Goal: Task Accomplishment & Management: Manage account settings

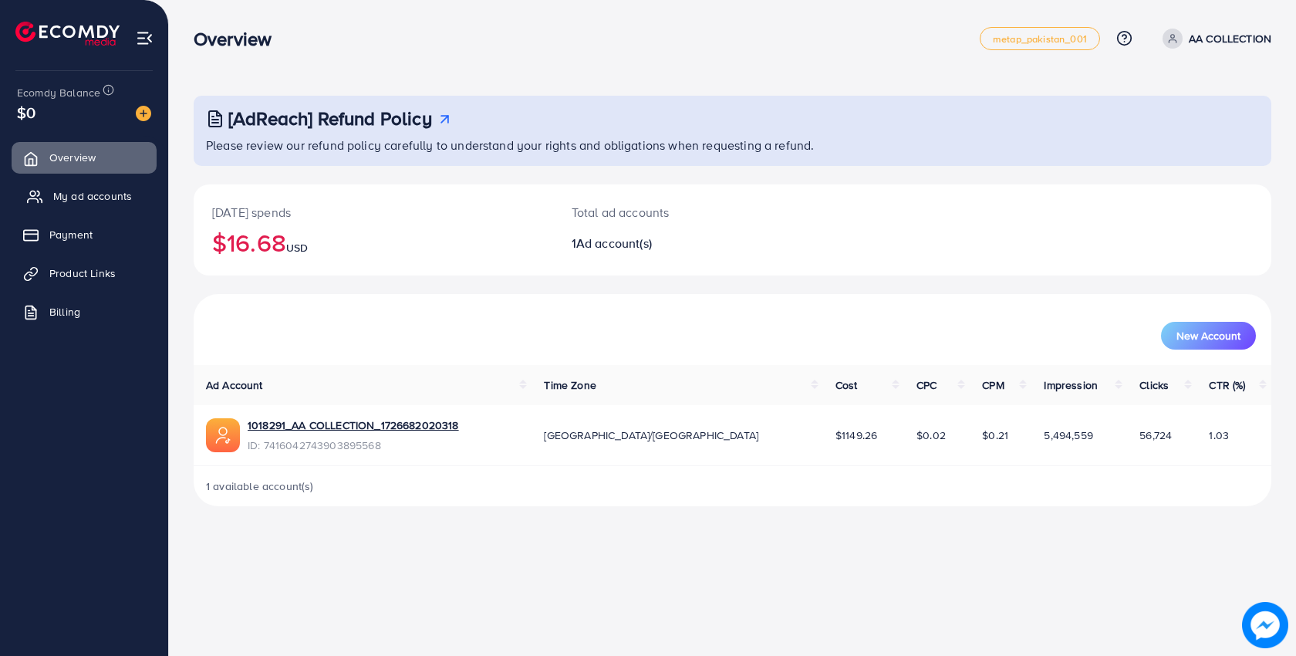
click at [95, 191] on span "My ad accounts" at bounding box center [92, 195] width 79 height 15
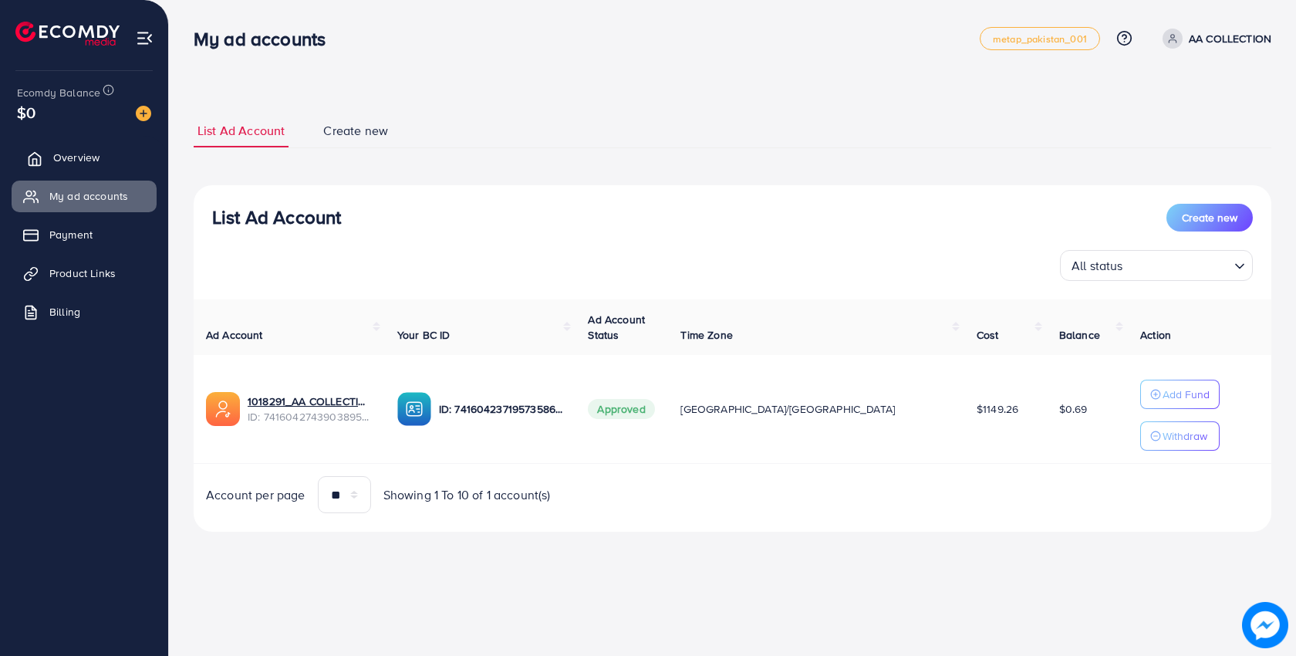
click at [96, 162] on span "Overview" at bounding box center [76, 157] width 46 height 15
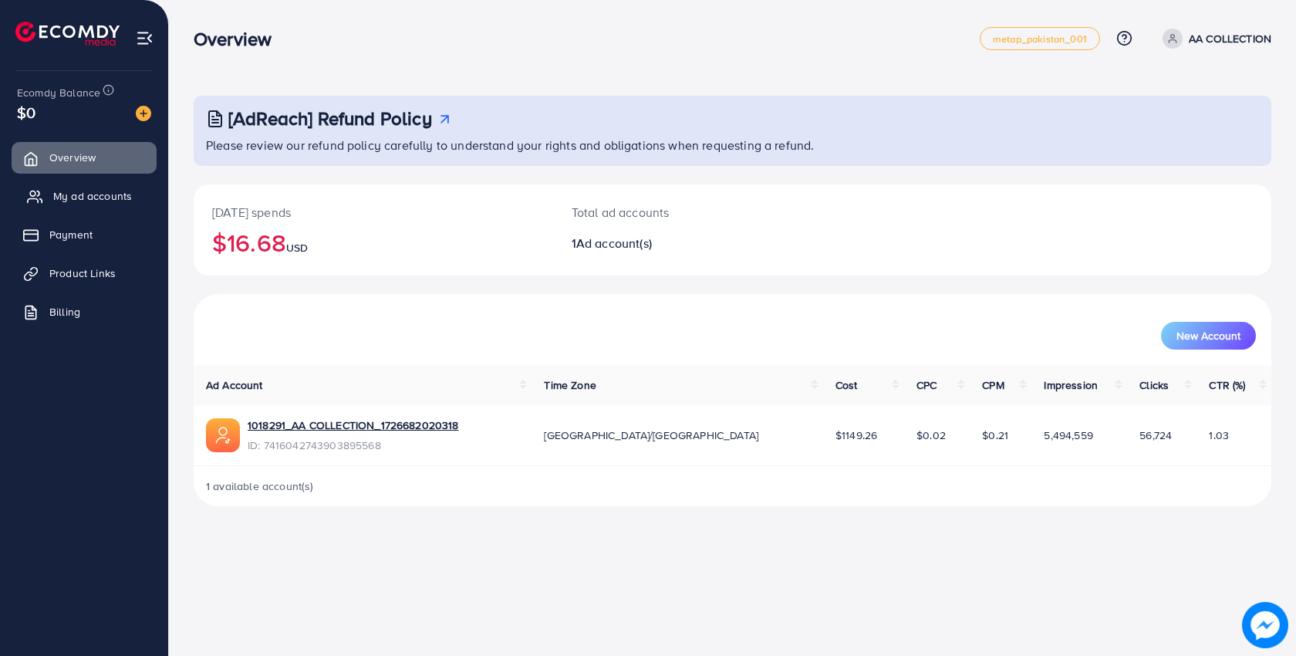
click at [112, 188] on span "My ad accounts" at bounding box center [92, 195] width 79 height 15
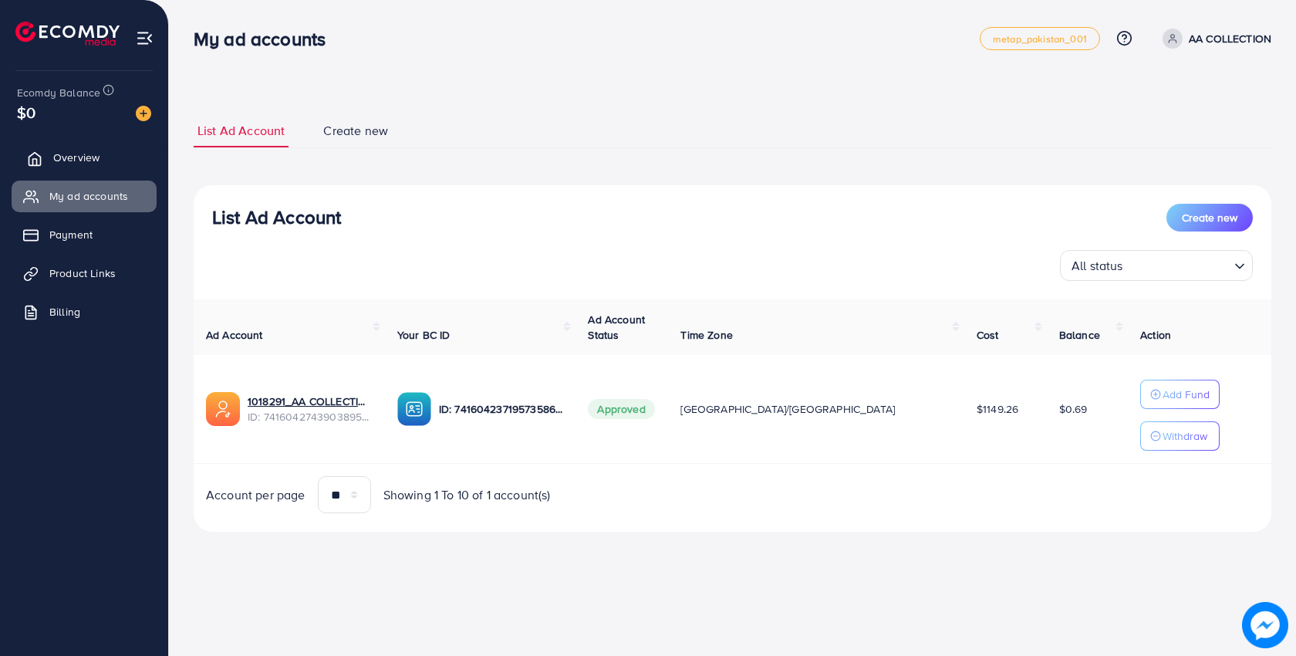
click at [82, 158] on span "Overview" at bounding box center [76, 157] width 46 height 15
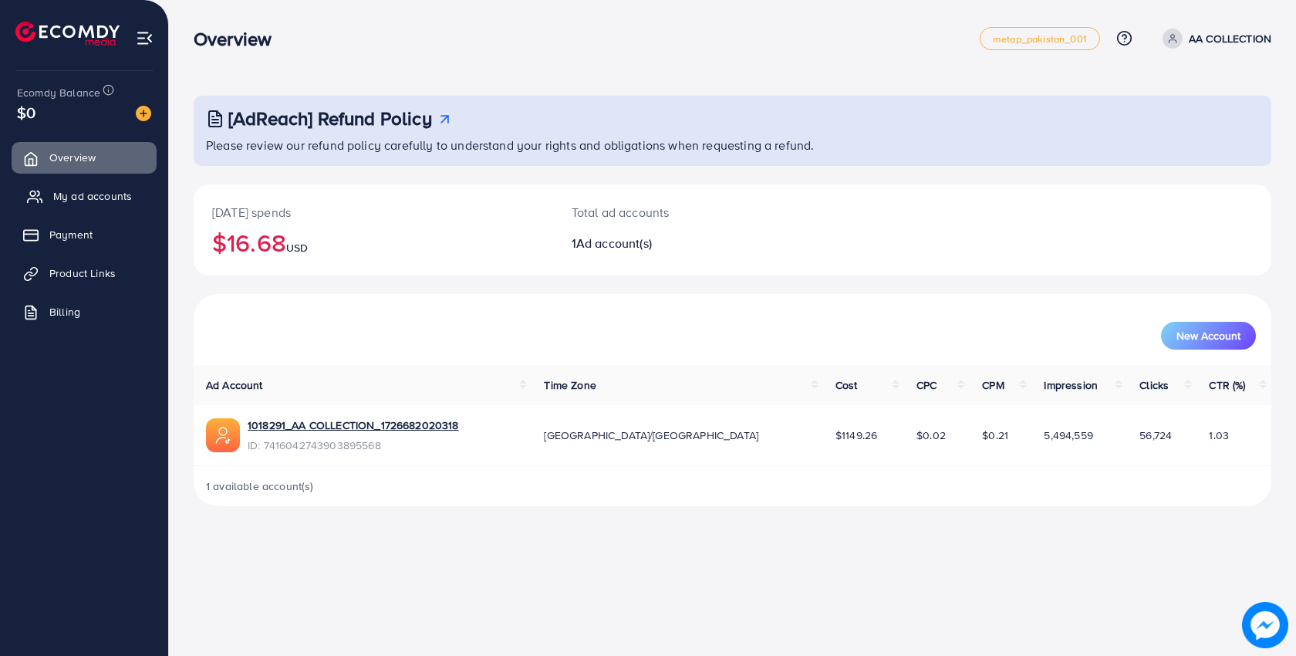
click at [68, 194] on span "My ad accounts" at bounding box center [92, 195] width 79 height 15
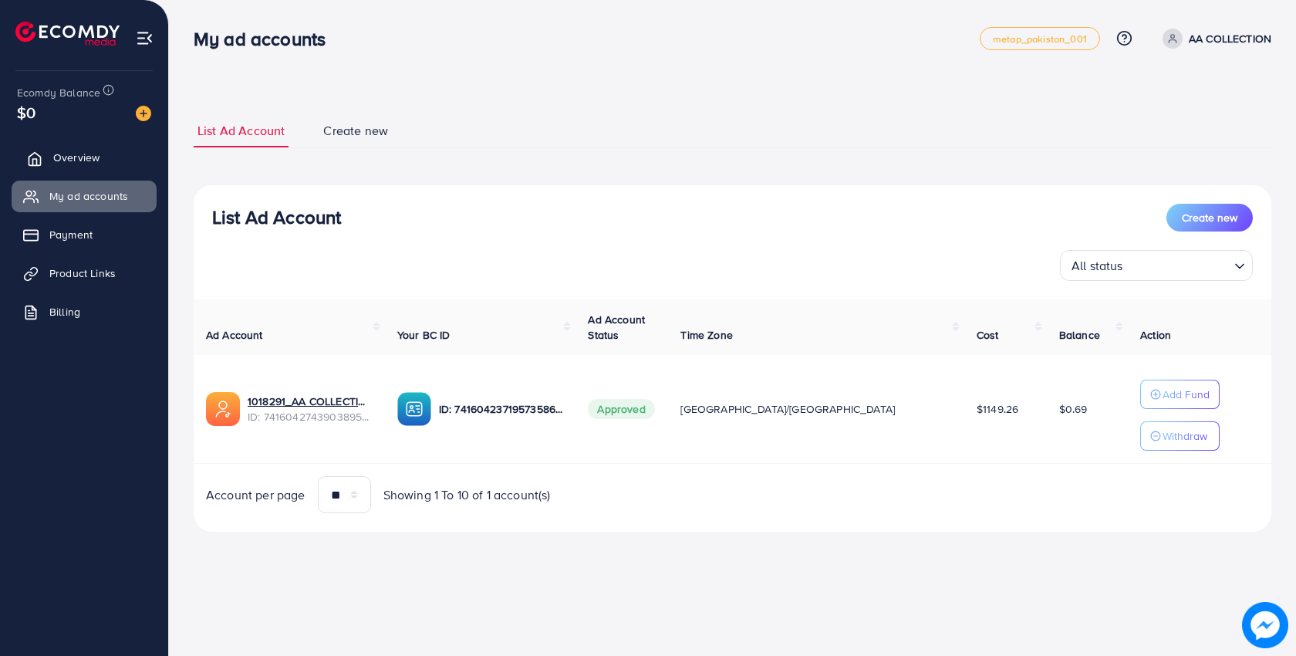
click at [95, 166] on link "Overview" at bounding box center [84, 157] width 145 height 31
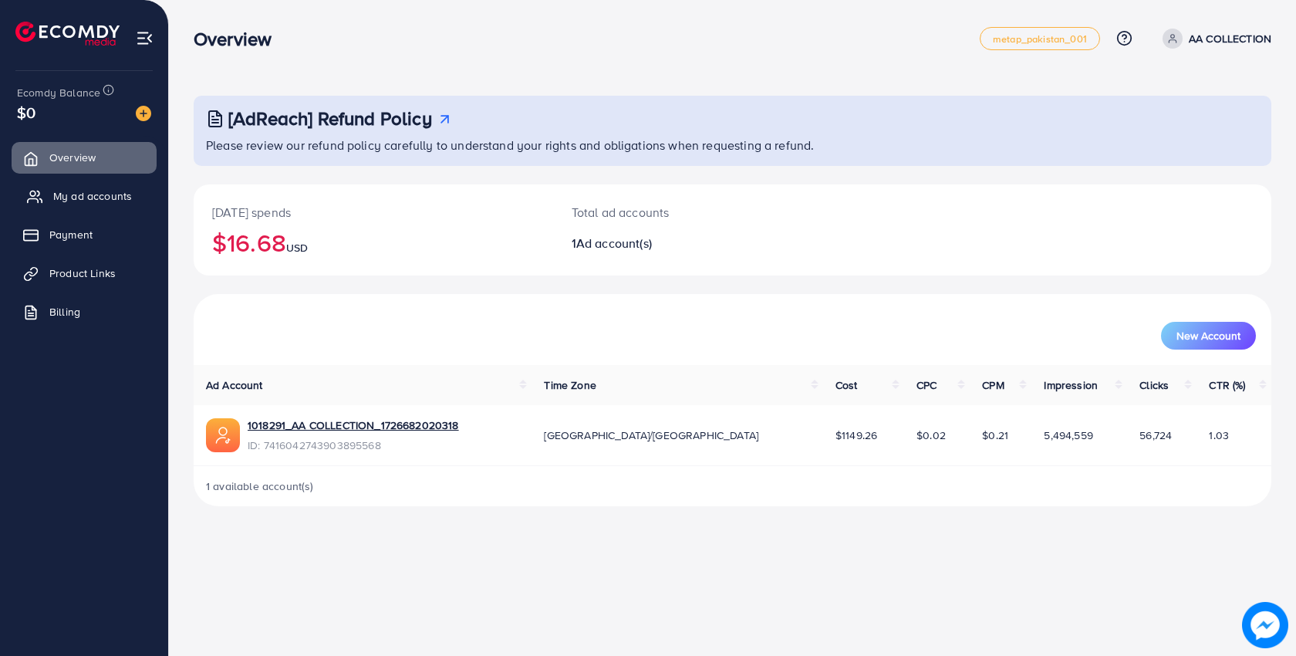
click at [106, 196] on span "My ad accounts" at bounding box center [92, 195] width 79 height 15
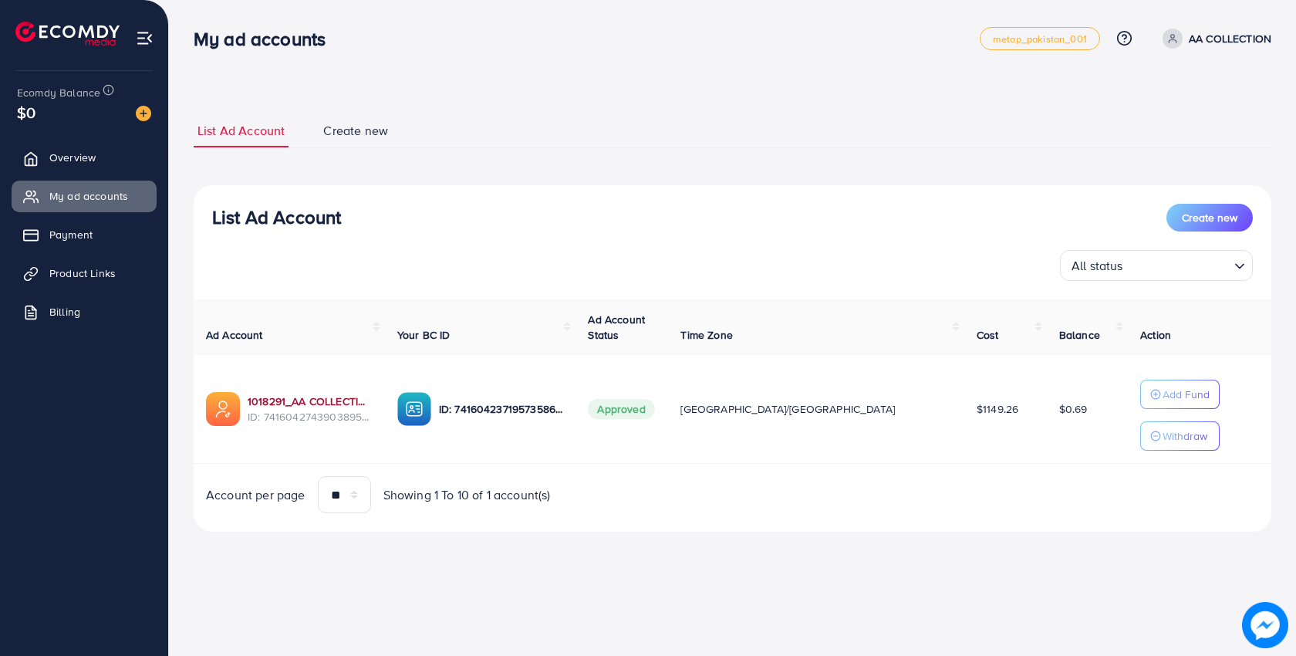
click at [328, 403] on link "1018291_AA COLLECTION_1726682020318" at bounding box center [310, 400] width 125 height 15
click at [99, 164] on span "Overview" at bounding box center [76, 157] width 46 height 15
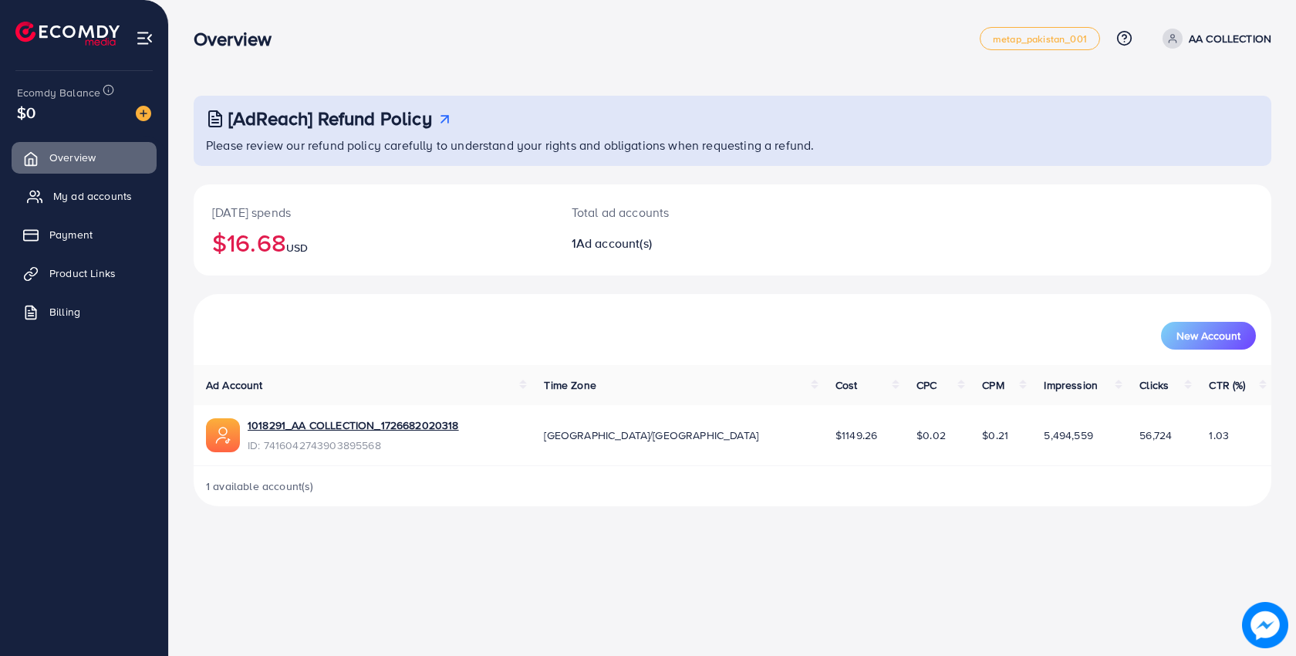
click at [80, 208] on link "My ad accounts" at bounding box center [84, 196] width 145 height 31
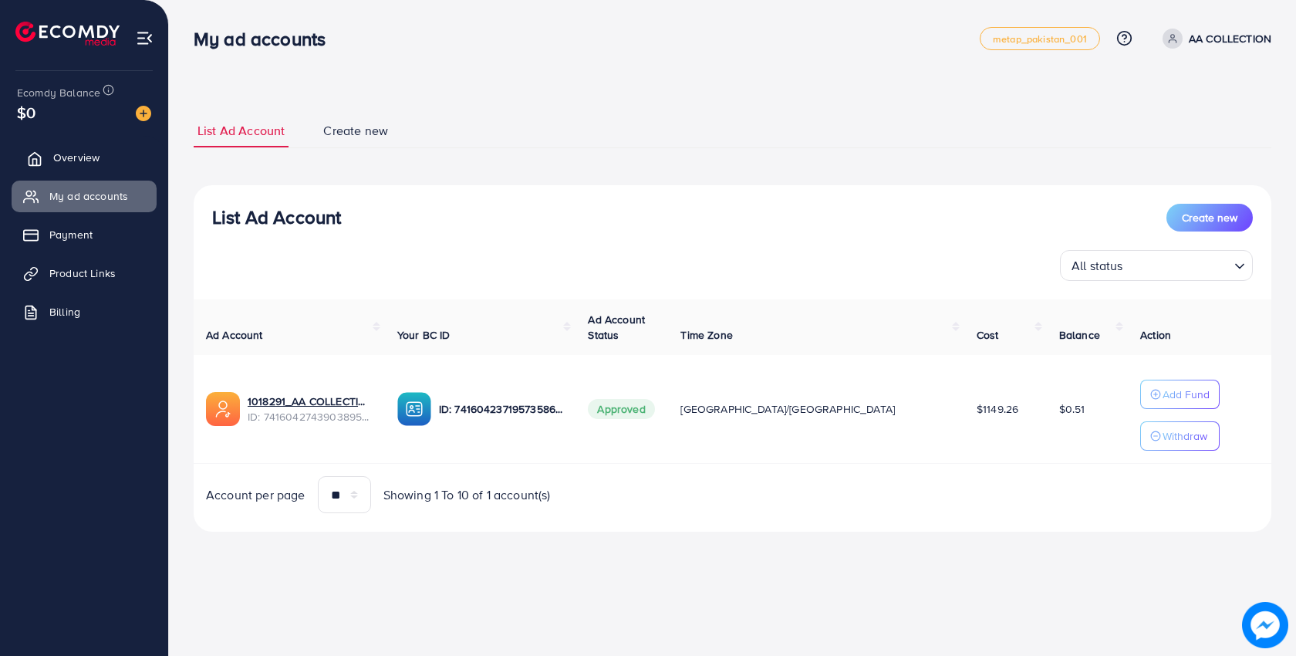
click at [69, 151] on span "Overview" at bounding box center [76, 157] width 46 height 15
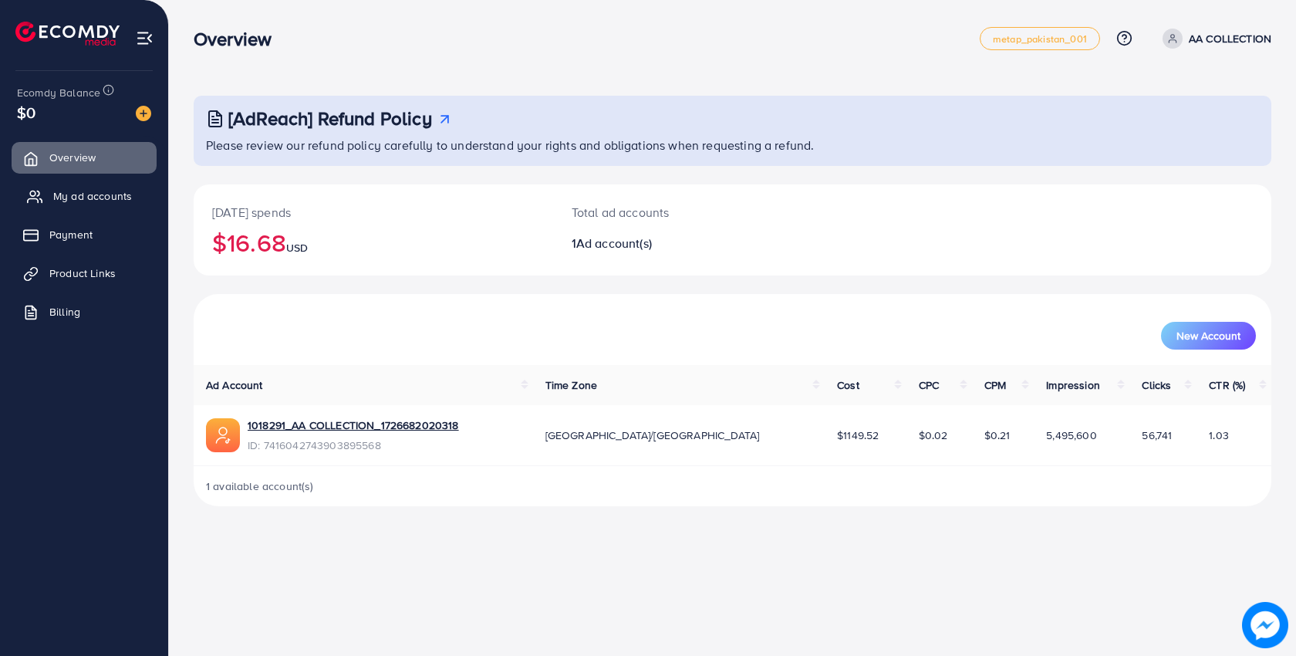
click at [120, 198] on span "My ad accounts" at bounding box center [92, 195] width 79 height 15
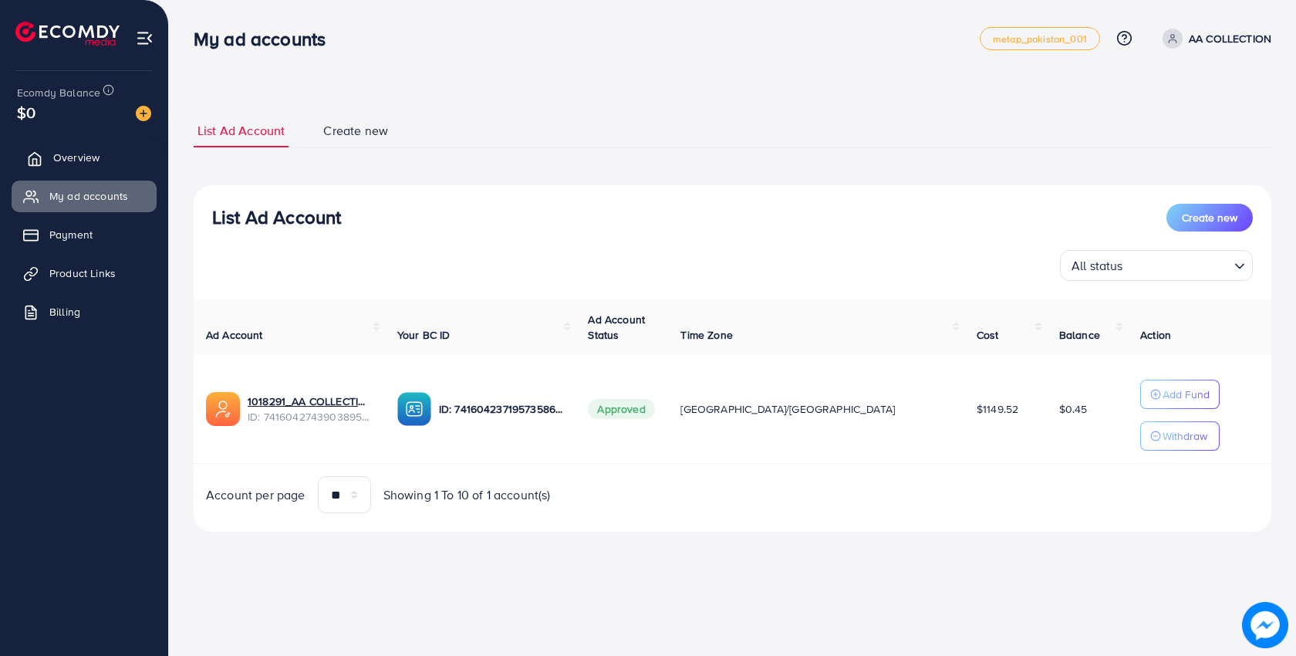
click at [60, 147] on link "Overview" at bounding box center [84, 157] width 145 height 31
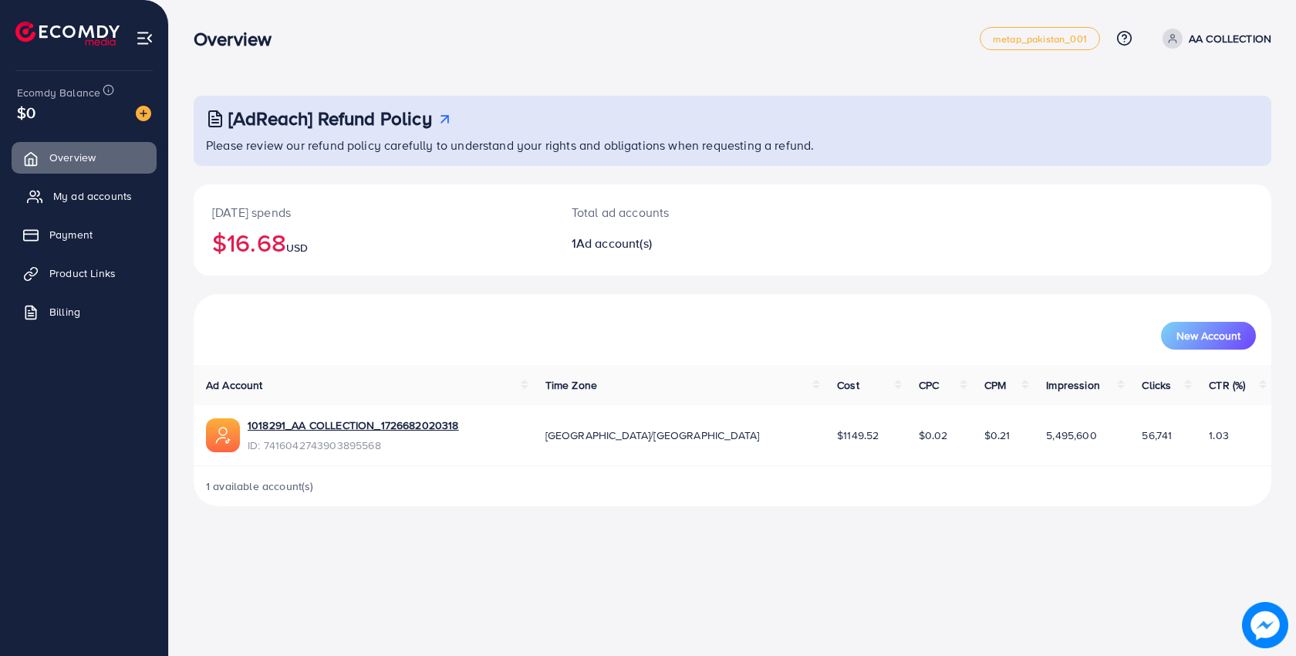
click at [60, 205] on link "My ad accounts" at bounding box center [84, 196] width 145 height 31
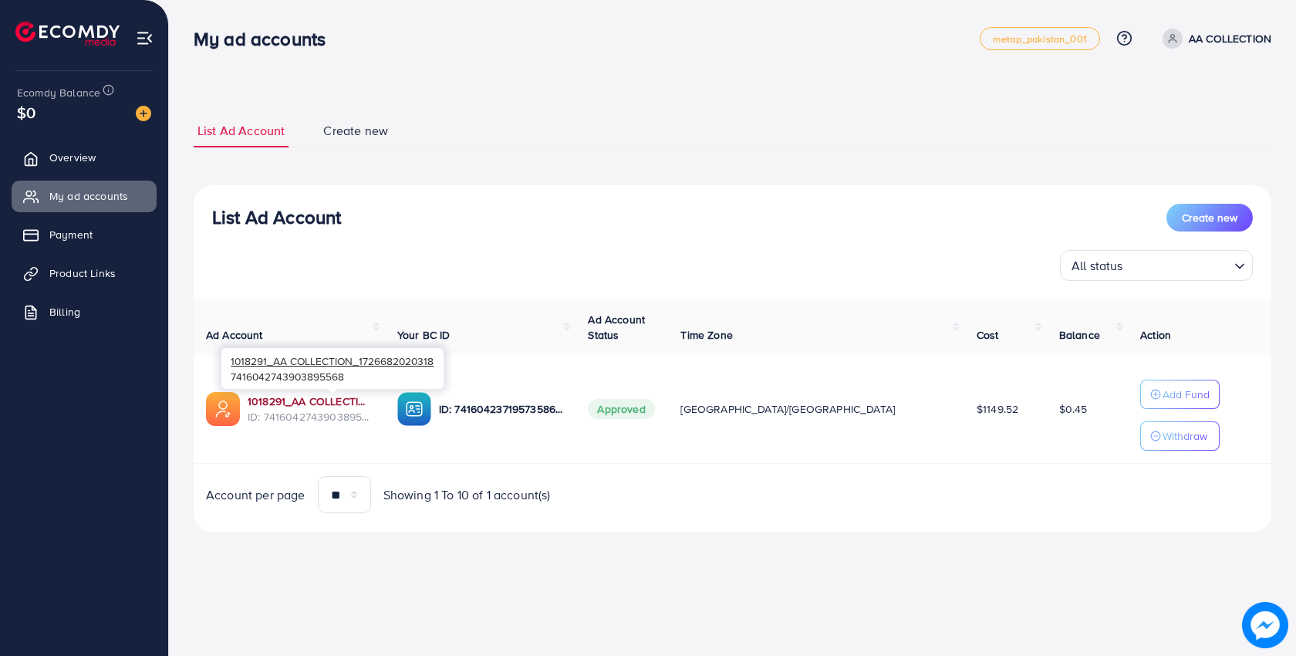
click at [295, 400] on link "1018291_AA COLLECTION_1726682020318" at bounding box center [310, 400] width 125 height 15
click at [73, 239] on span "Payment" at bounding box center [74, 234] width 43 height 15
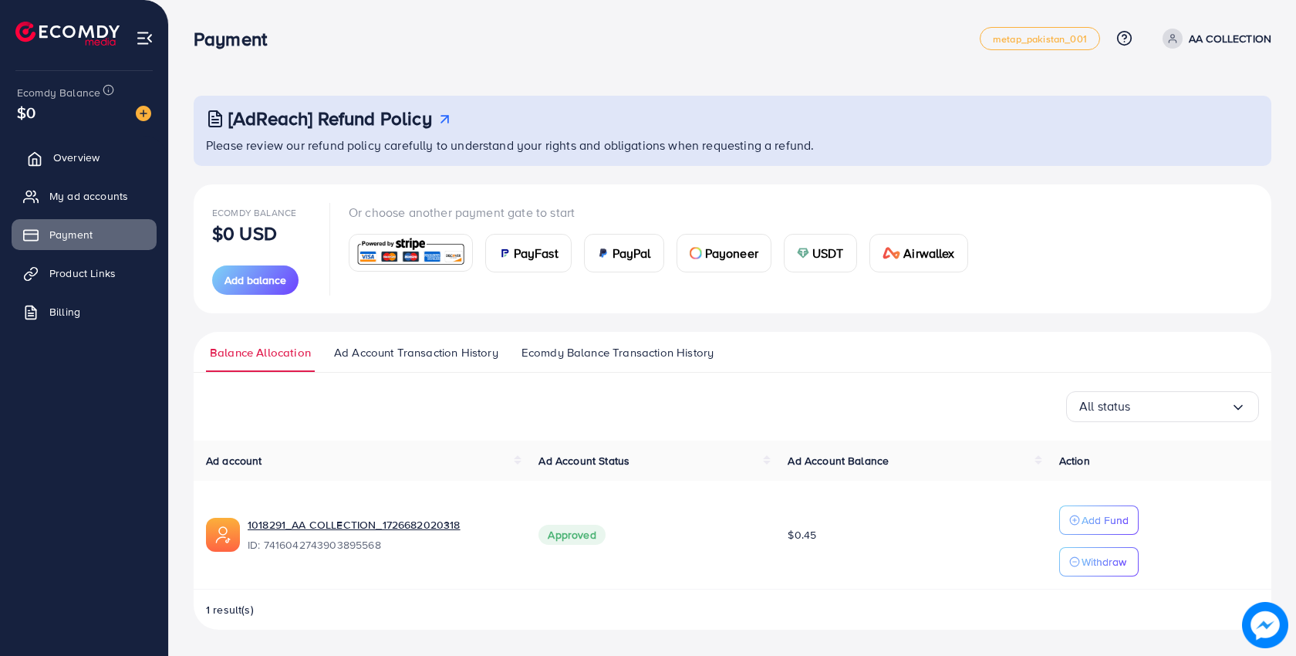
click at [84, 167] on link "Overview" at bounding box center [84, 157] width 145 height 31
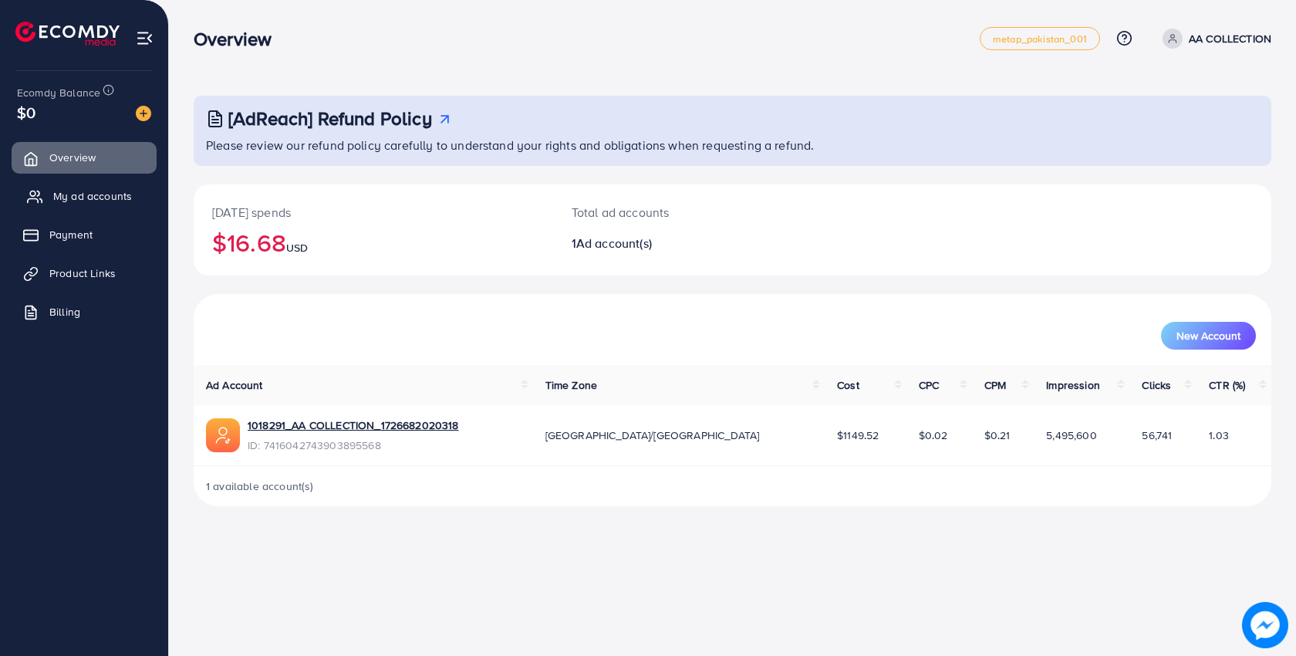
click at [122, 197] on span "My ad accounts" at bounding box center [92, 195] width 79 height 15
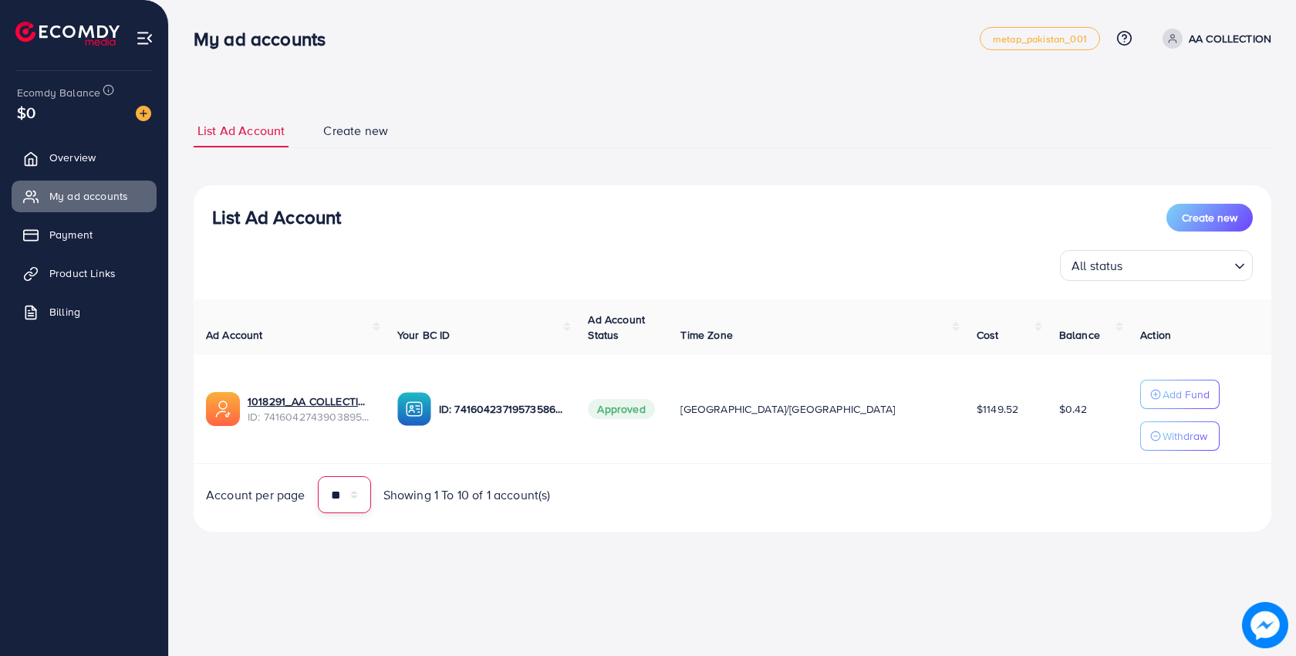
click at [363, 485] on select "** ** ** ***" at bounding box center [344, 494] width 53 height 37
click at [481, 572] on div "**********" at bounding box center [732, 287] width 1127 height 575
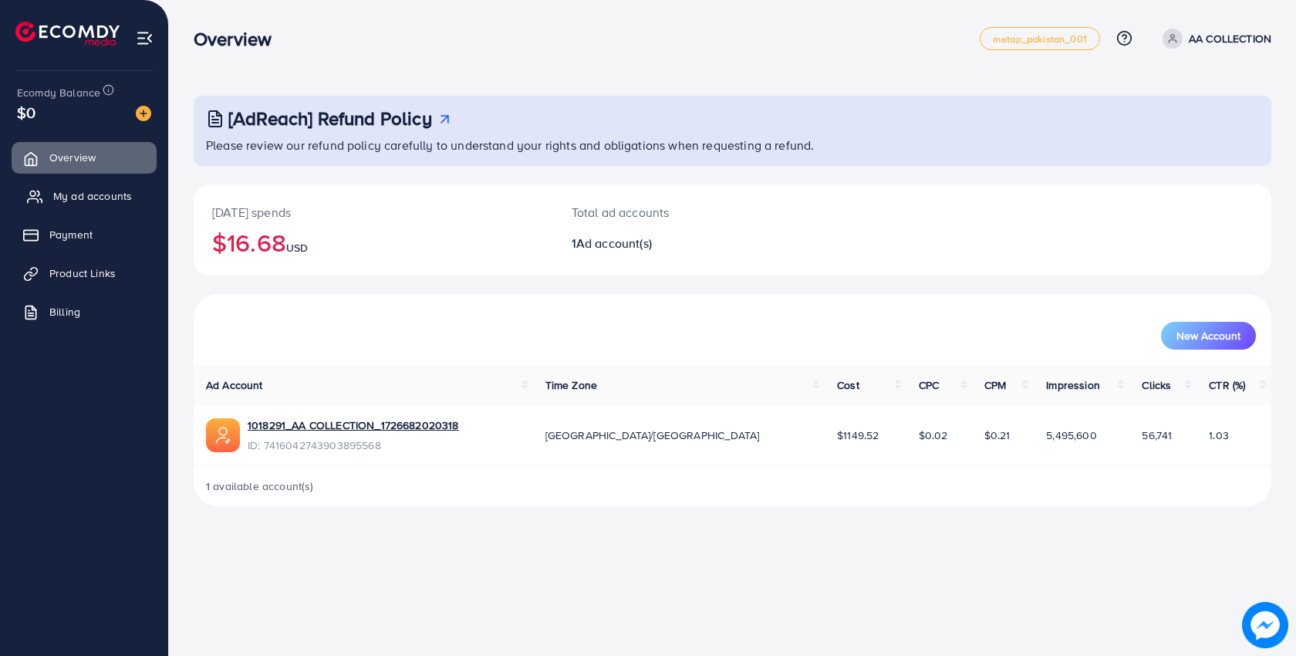
click at [112, 188] on span "My ad accounts" at bounding box center [92, 195] width 79 height 15
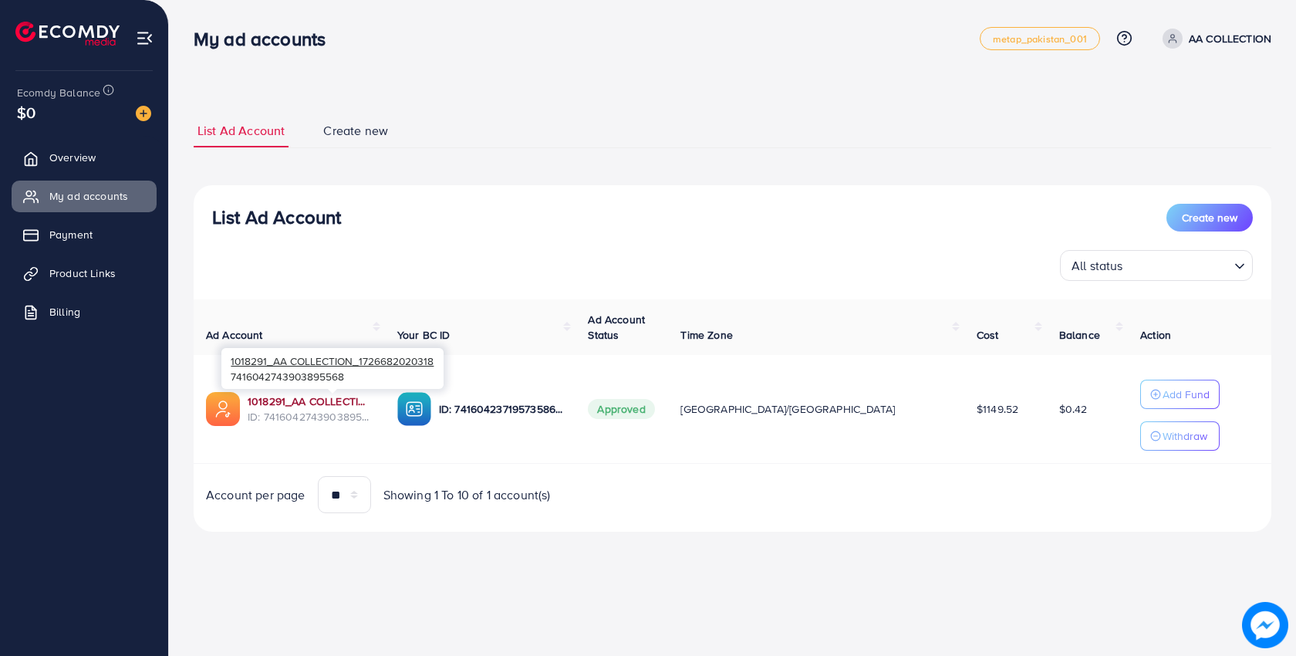
click at [326, 400] on link "1018291_AA COLLECTION_1726682020318" at bounding box center [310, 400] width 125 height 15
